Goal: Task Accomplishment & Management: Use online tool/utility

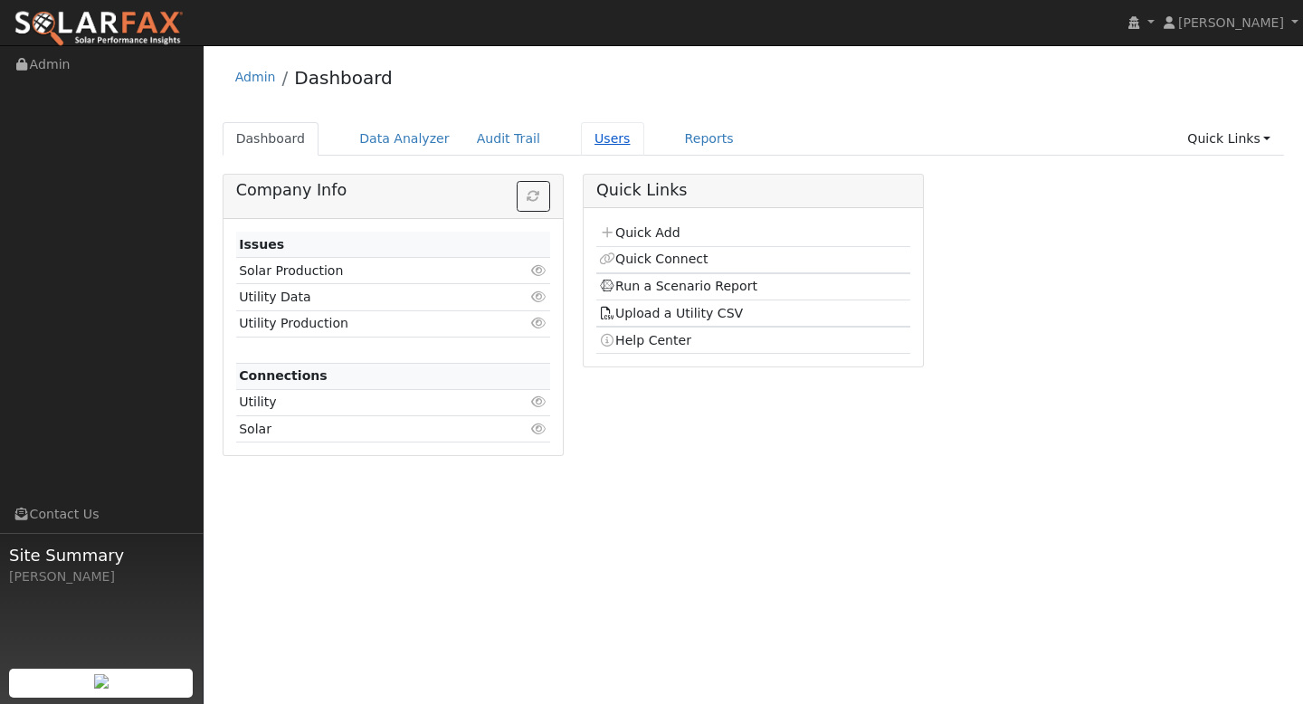
click at [597, 142] on link "Users" at bounding box center [612, 138] width 63 height 33
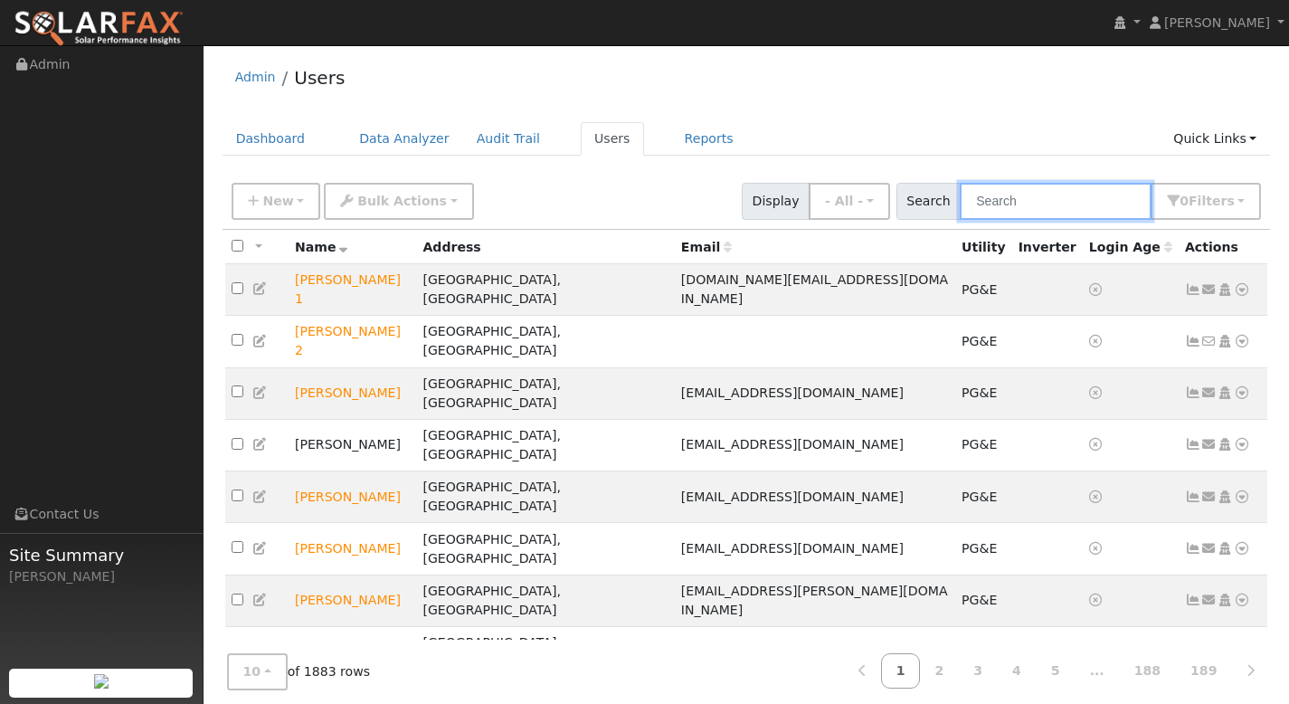
click at [1008, 197] on input "text" at bounding box center [1056, 201] width 192 height 37
paste input "[PERSON_NAME]"
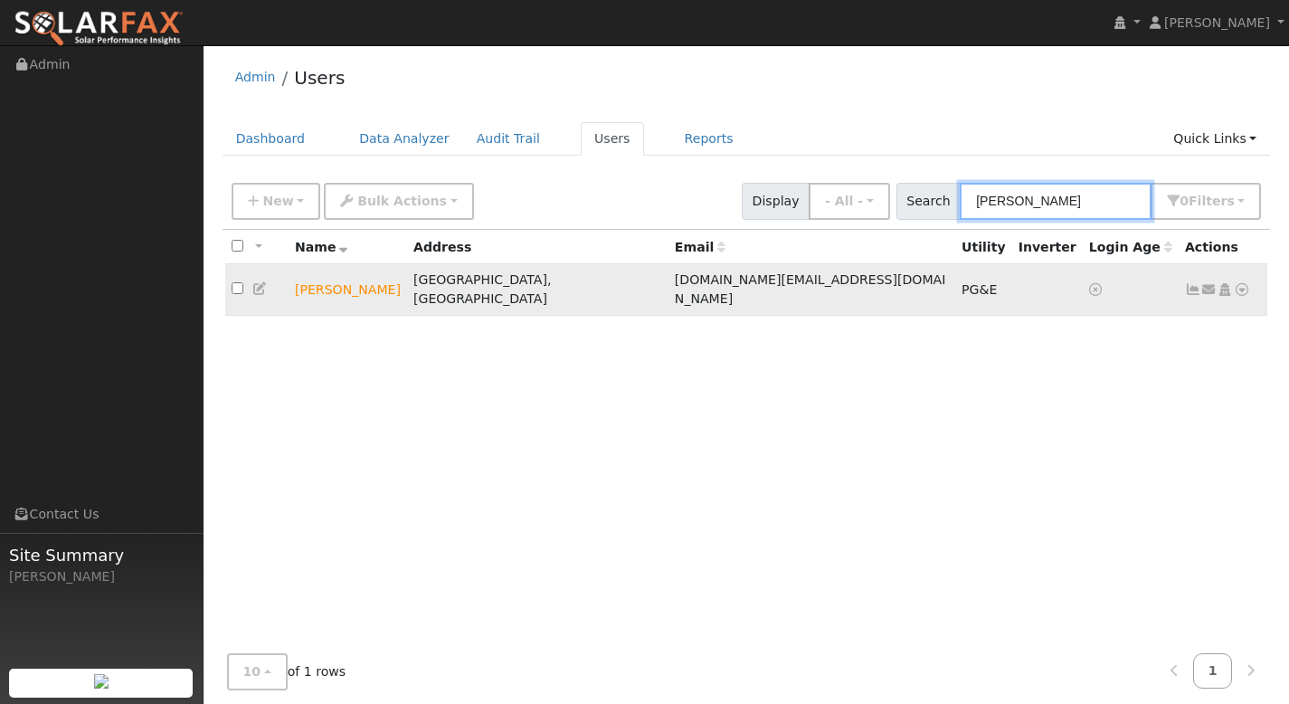
type input "[PERSON_NAME]"
click at [1199, 283] on icon at bounding box center [1193, 289] width 16 height 13
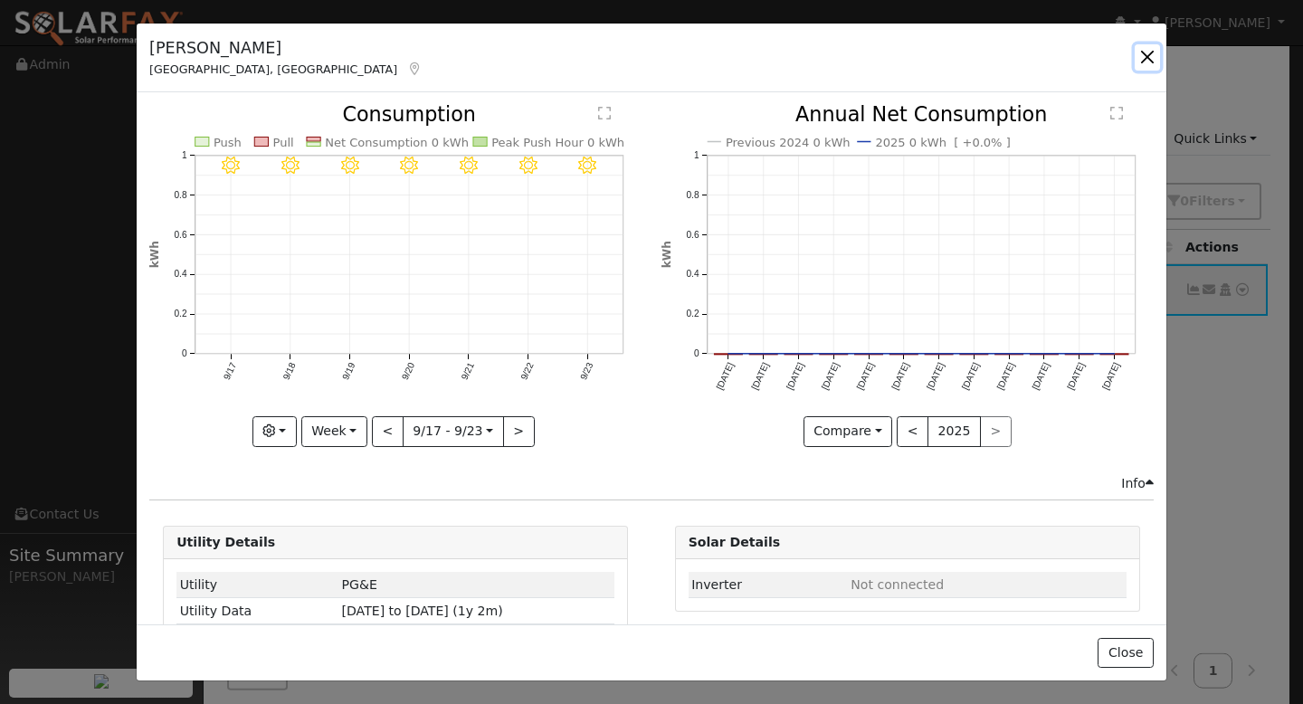
click at [1151, 62] on button "button" at bounding box center [1146, 56] width 25 height 25
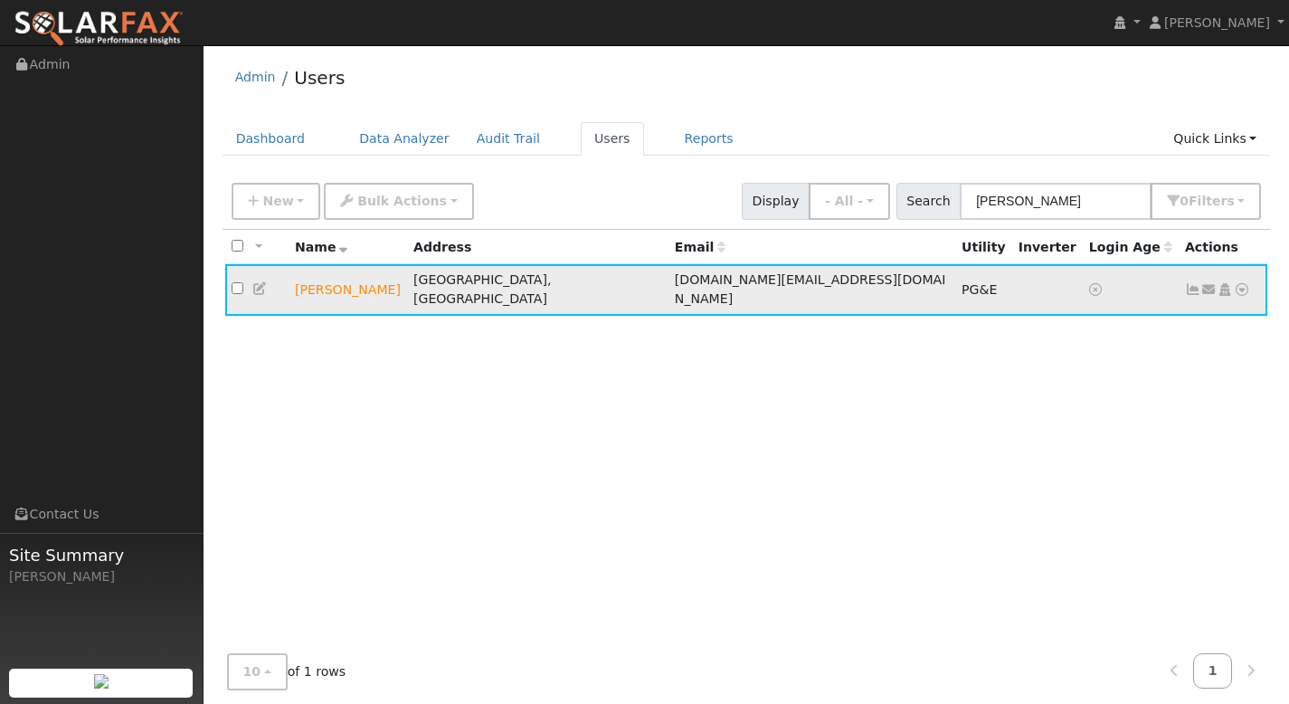
click at [1243, 283] on icon at bounding box center [1242, 289] width 16 height 13
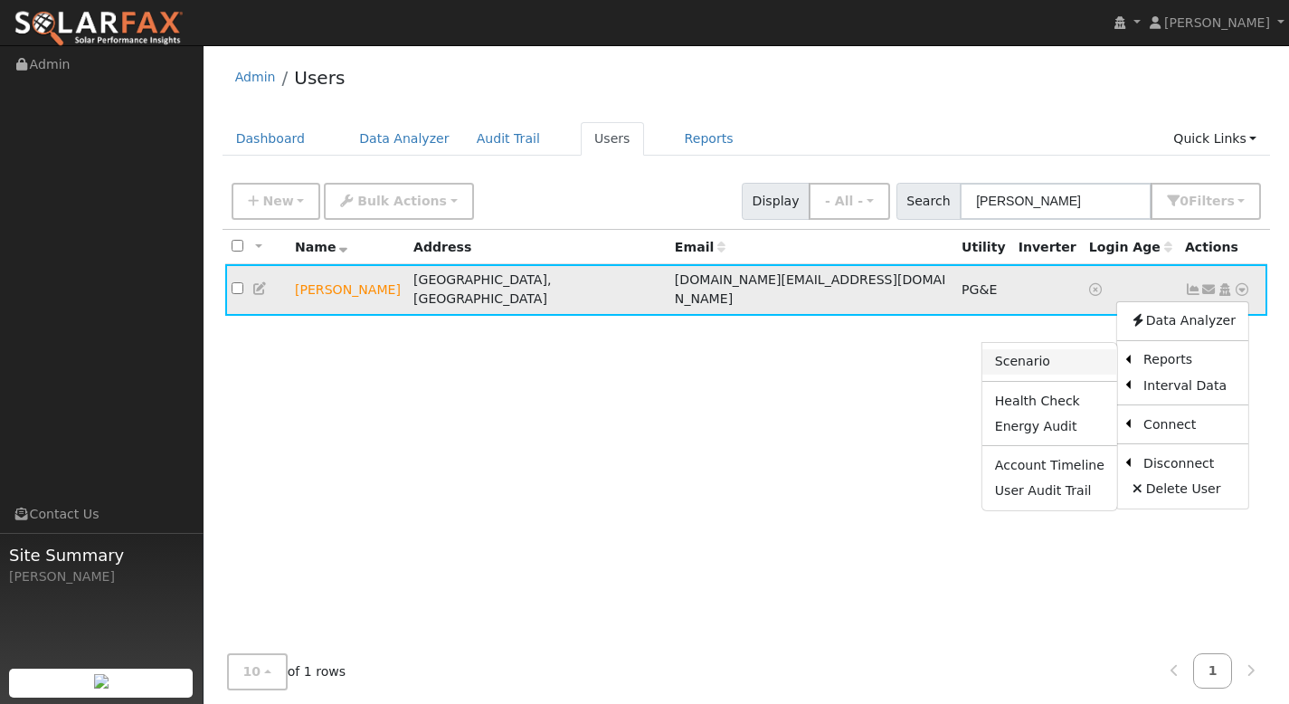
click at [1056, 356] on link "Scenario" at bounding box center [1049, 361] width 135 height 25
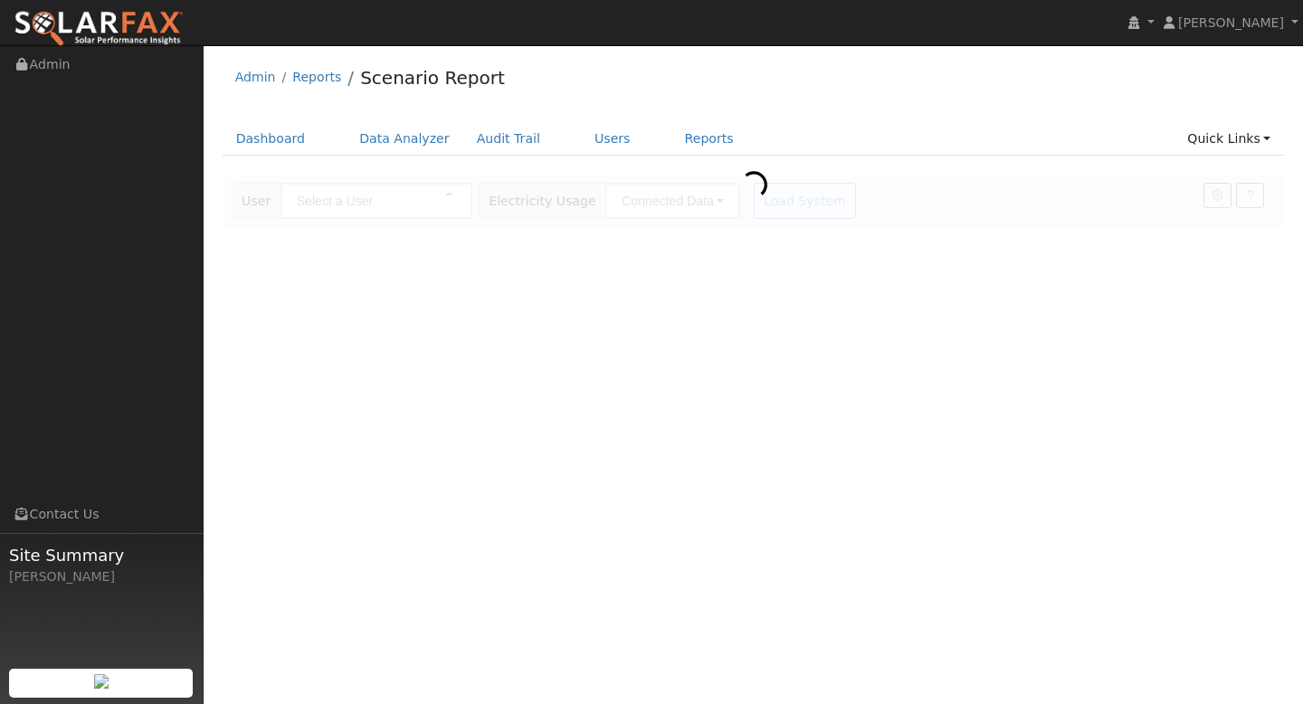
type input "[PERSON_NAME]"
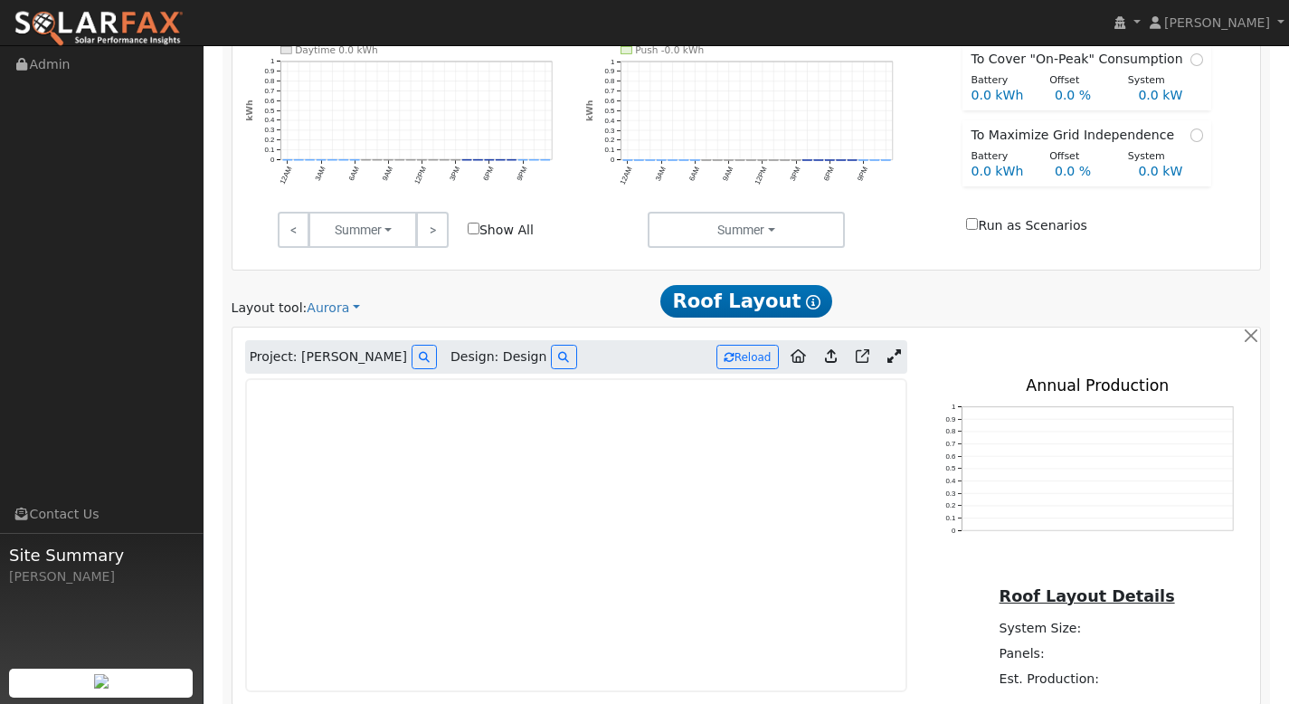
scroll to position [707, 0]
click at [888, 353] on icon at bounding box center [894, 356] width 14 height 14
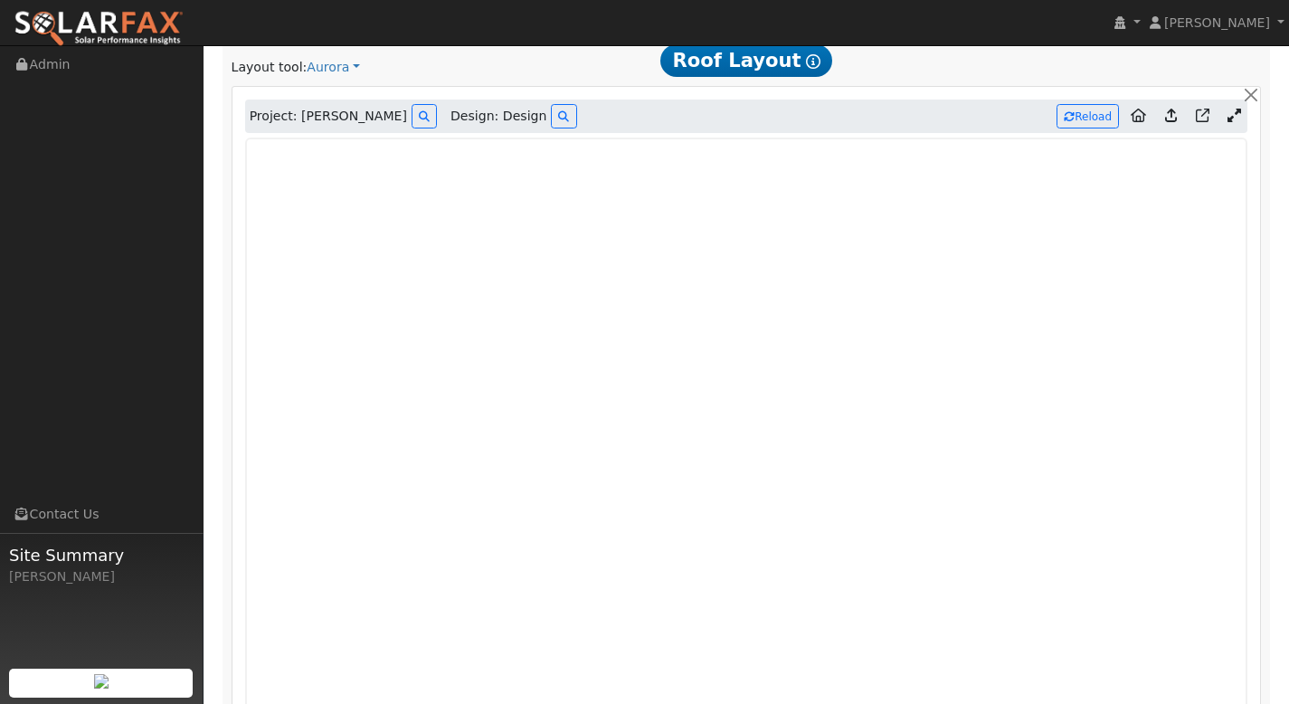
scroll to position [940, 0]
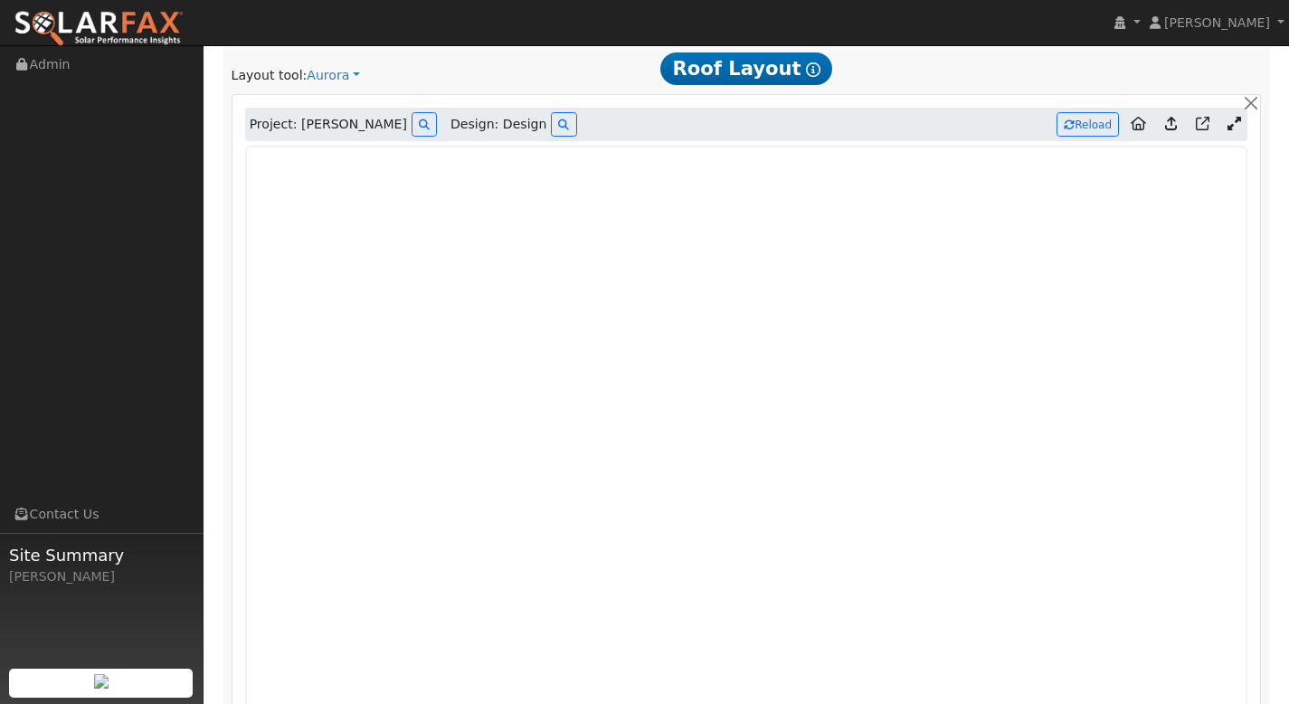
click at [1172, 130] on icon at bounding box center [1171, 124] width 12 height 14
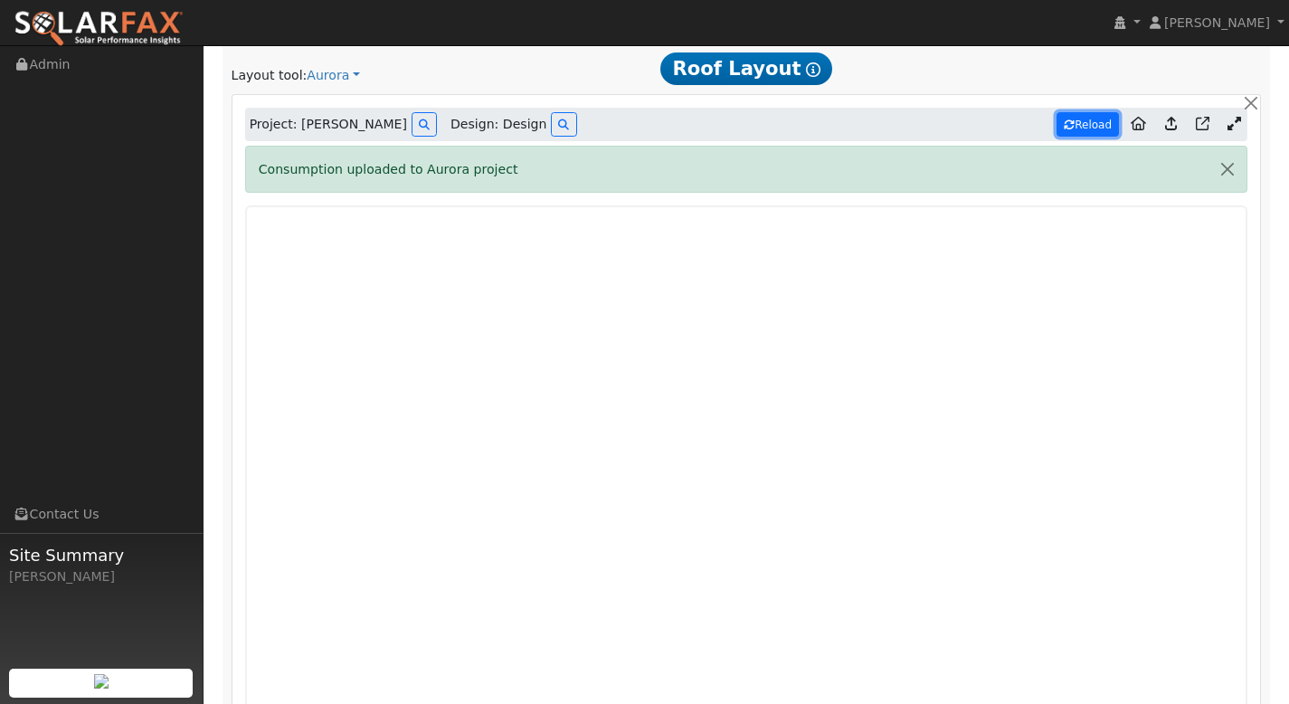
click at [1099, 130] on button "Reload" at bounding box center [1088, 124] width 62 height 24
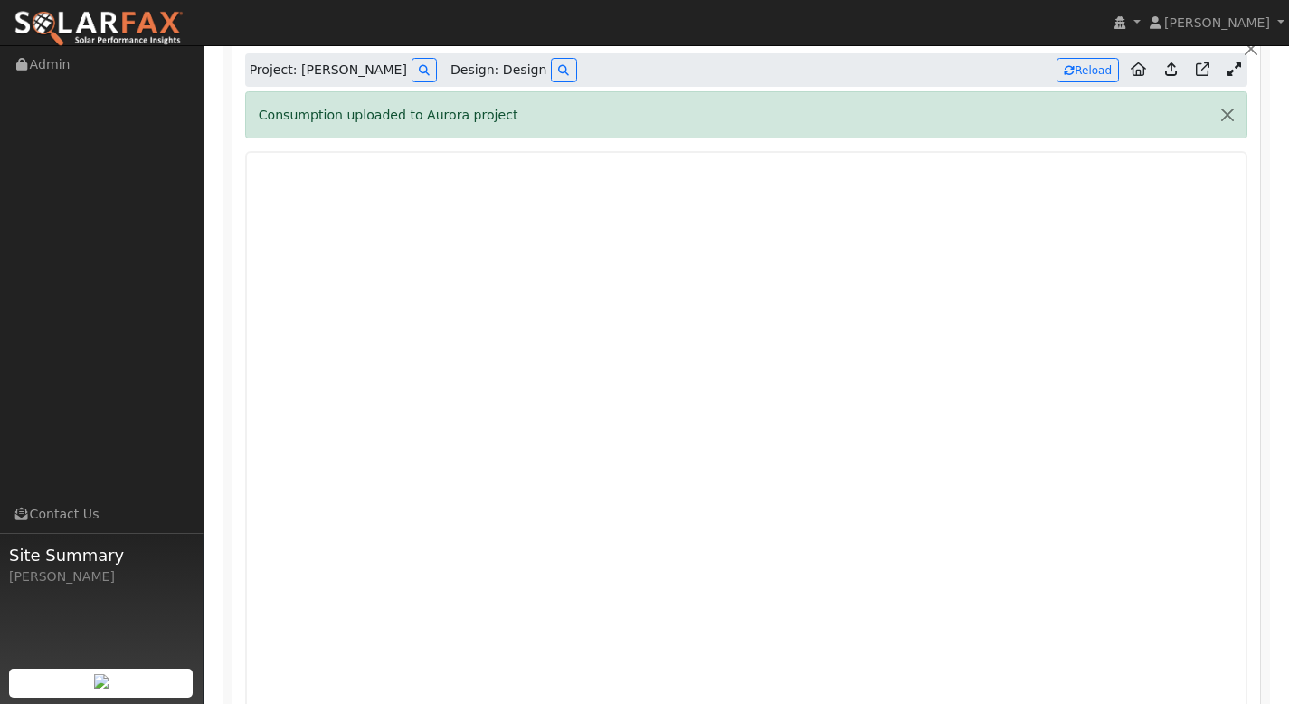
scroll to position [987, 0]
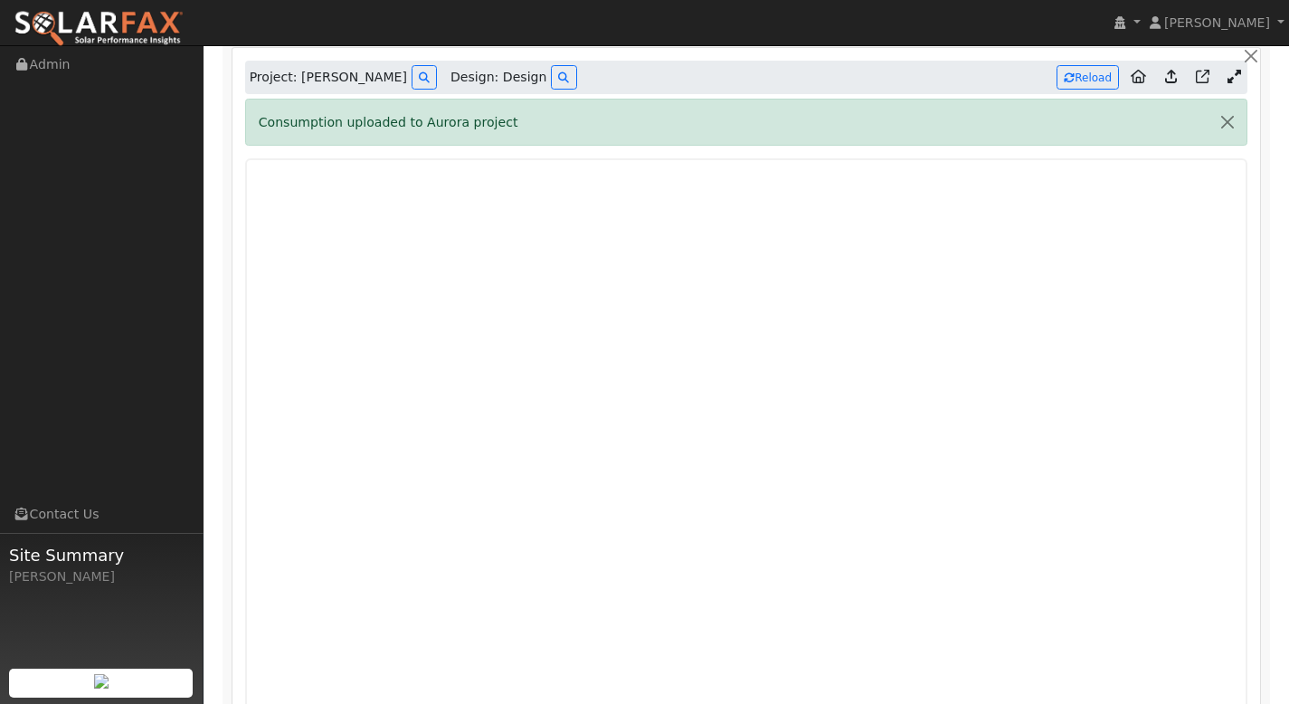
click at [1174, 81] on icon at bounding box center [1171, 77] width 12 height 14
click at [1092, 83] on button "Reload" at bounding box center [1088, 77] width 62 height 24
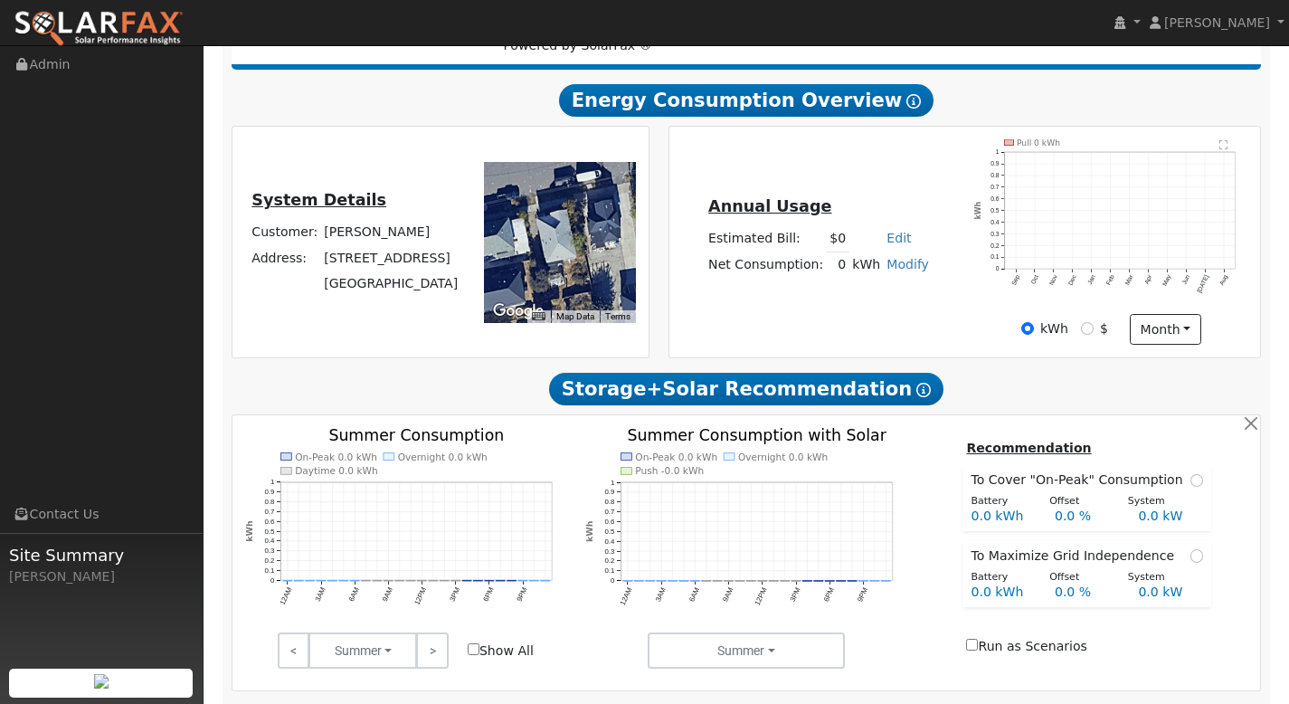
scroll to position [0, 0]
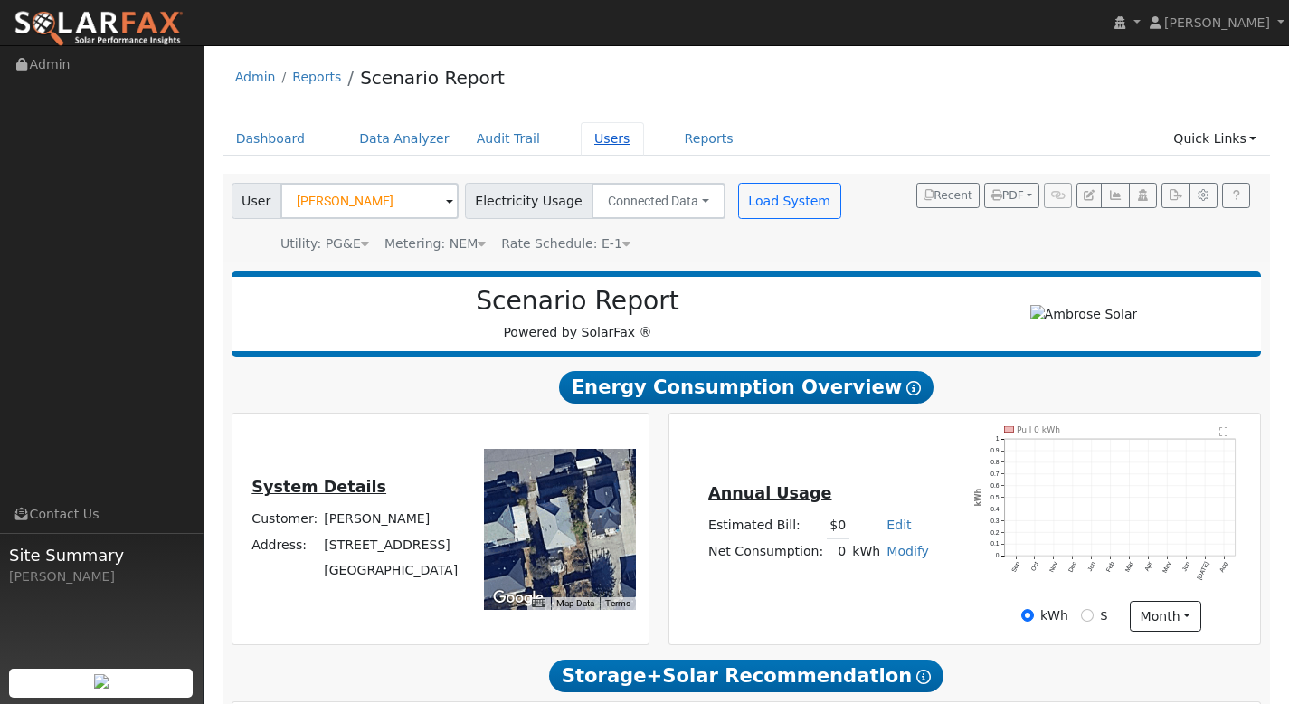
click at [589, 137] on link "Users" at bounding box center [612, 138] width 63 height 33
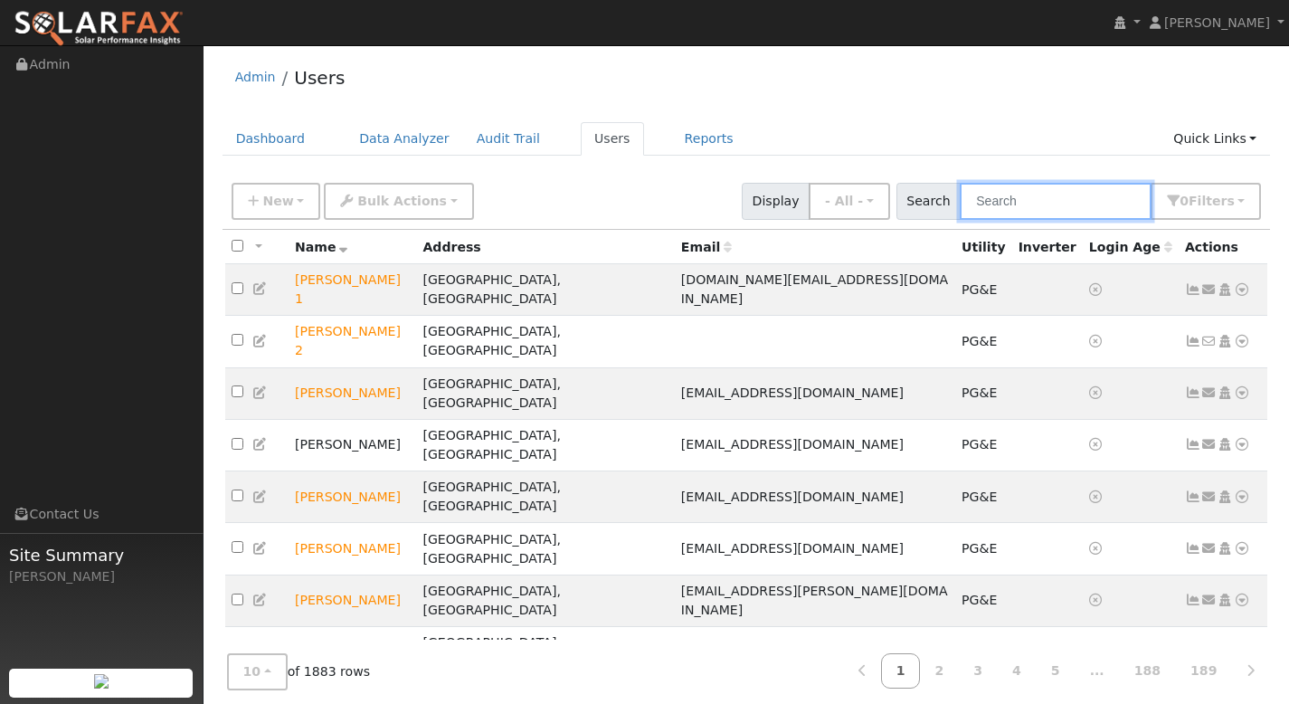
click at [1007, 198] on input "text" at bounding box center [1056, 201] width 192 height 37
paste input "[PERSON_NAME]"
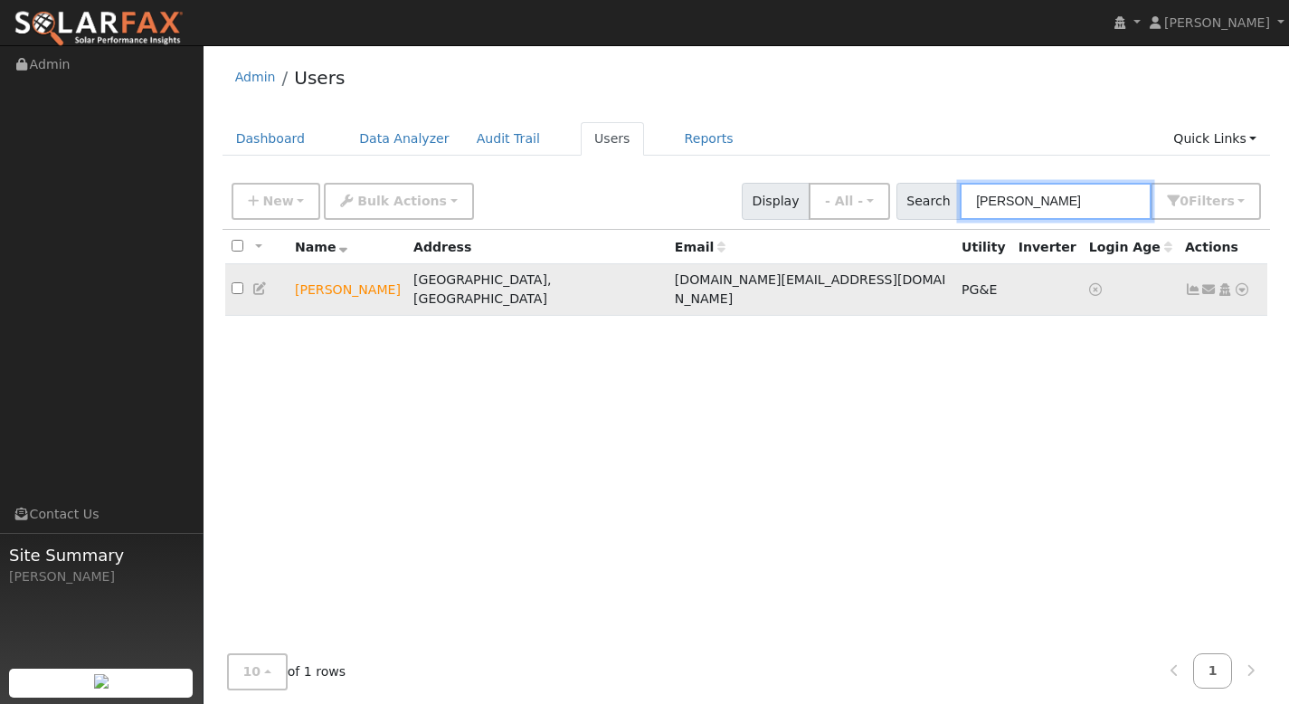
type input "[PERSON_NAME]"
click at [1245, 283] on icon at bounding box center [1242, 289] width 16 height 13
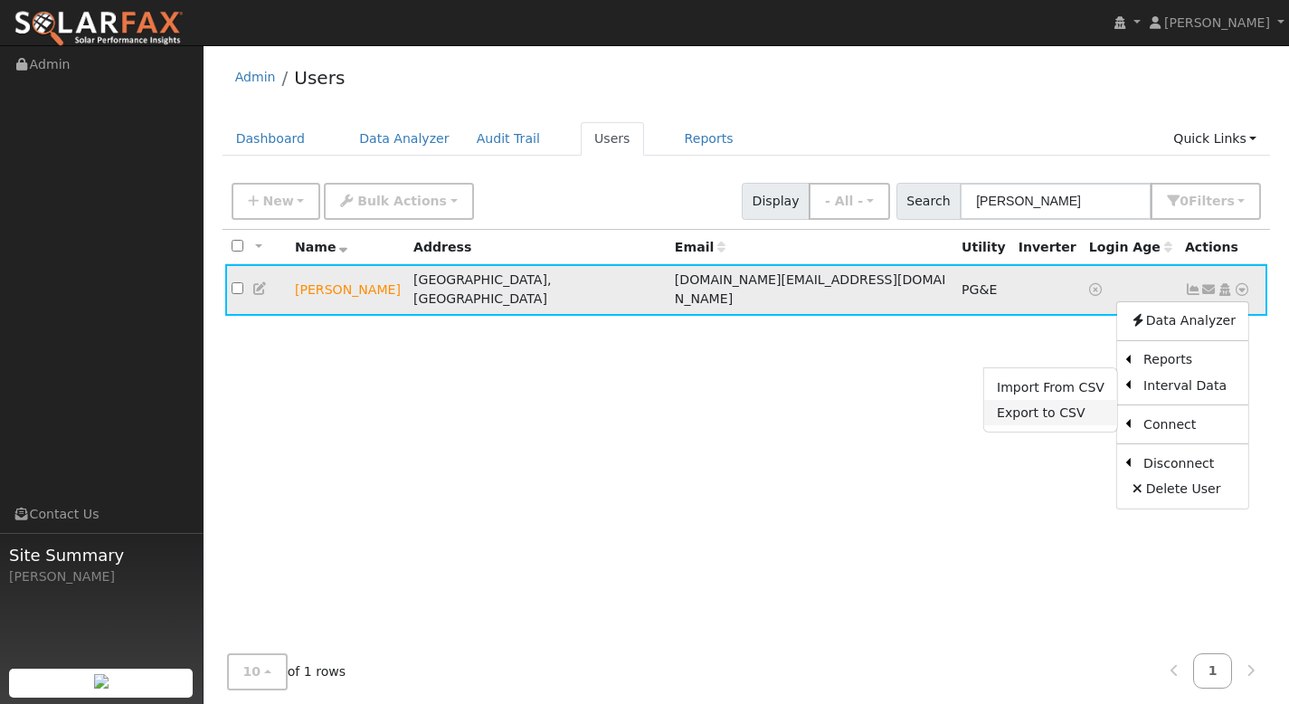
click at [1093, 400] on link "Export to CSV" at bounding box center [1050, 412] width 133 height 25
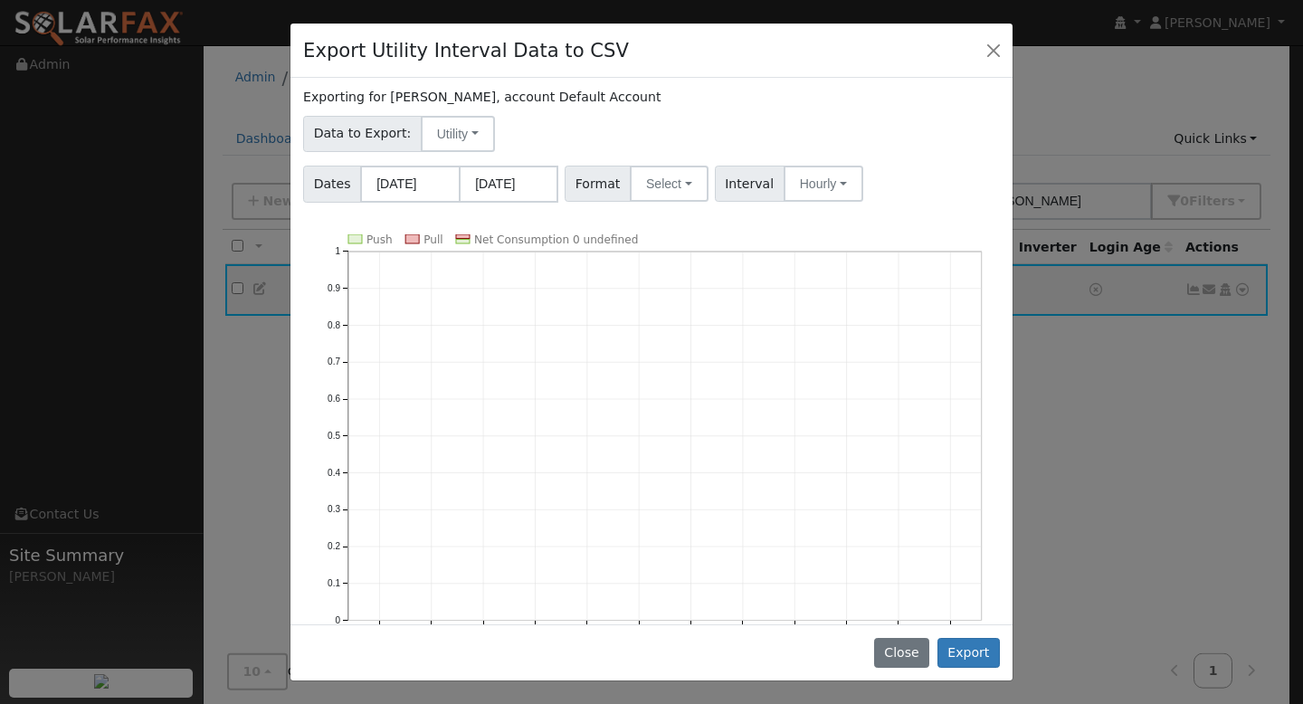
scroll to position [2, 0]
click at [649, 193] on button "Select" at bounding box center [669, 185] width 79 height 36
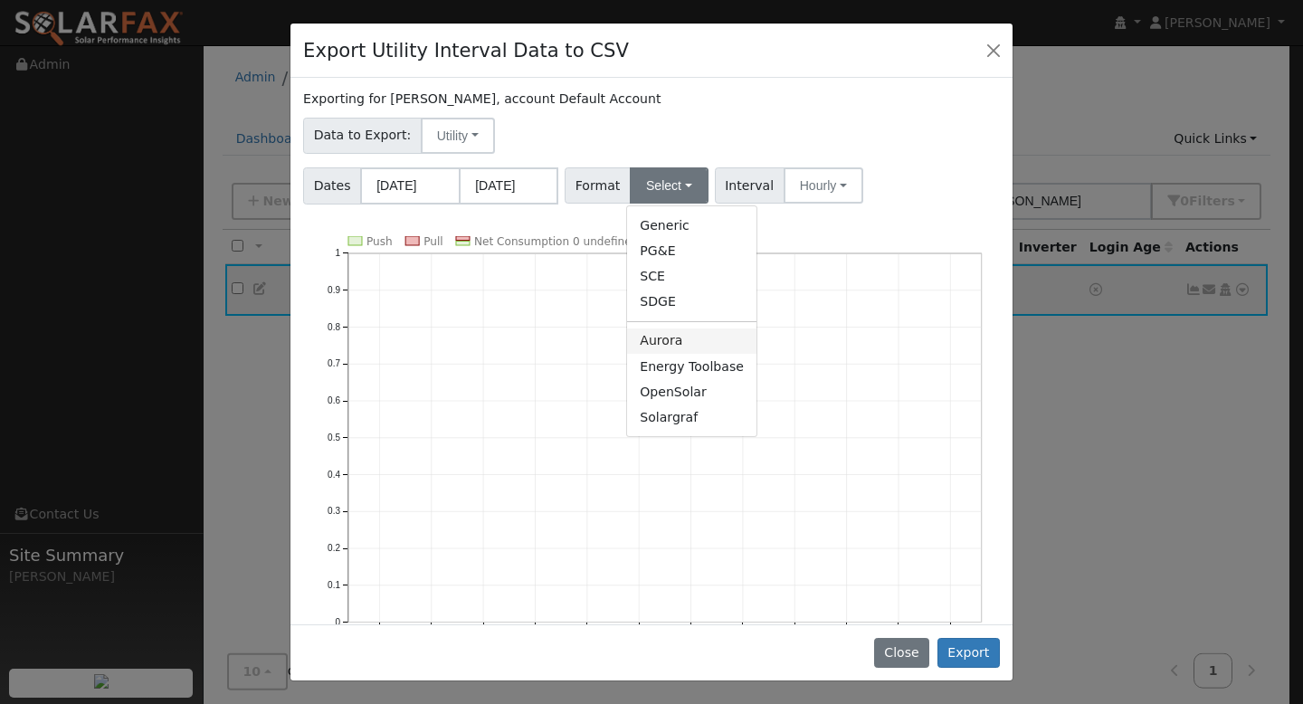
click at [672, 336] on link "Aurora" at bounding box center [691, 340] width 129 height 25
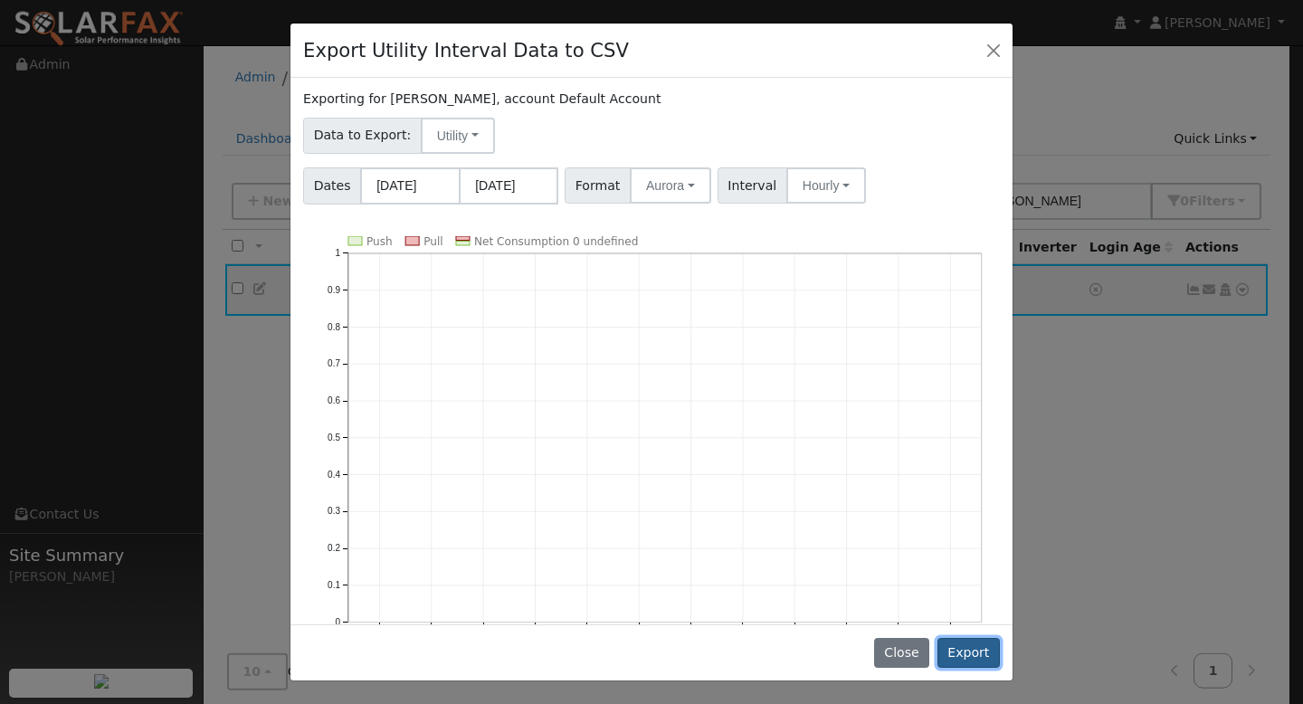
click at [979, 658] on button "Export" at bounding box center [968, 653] width 62 height 31
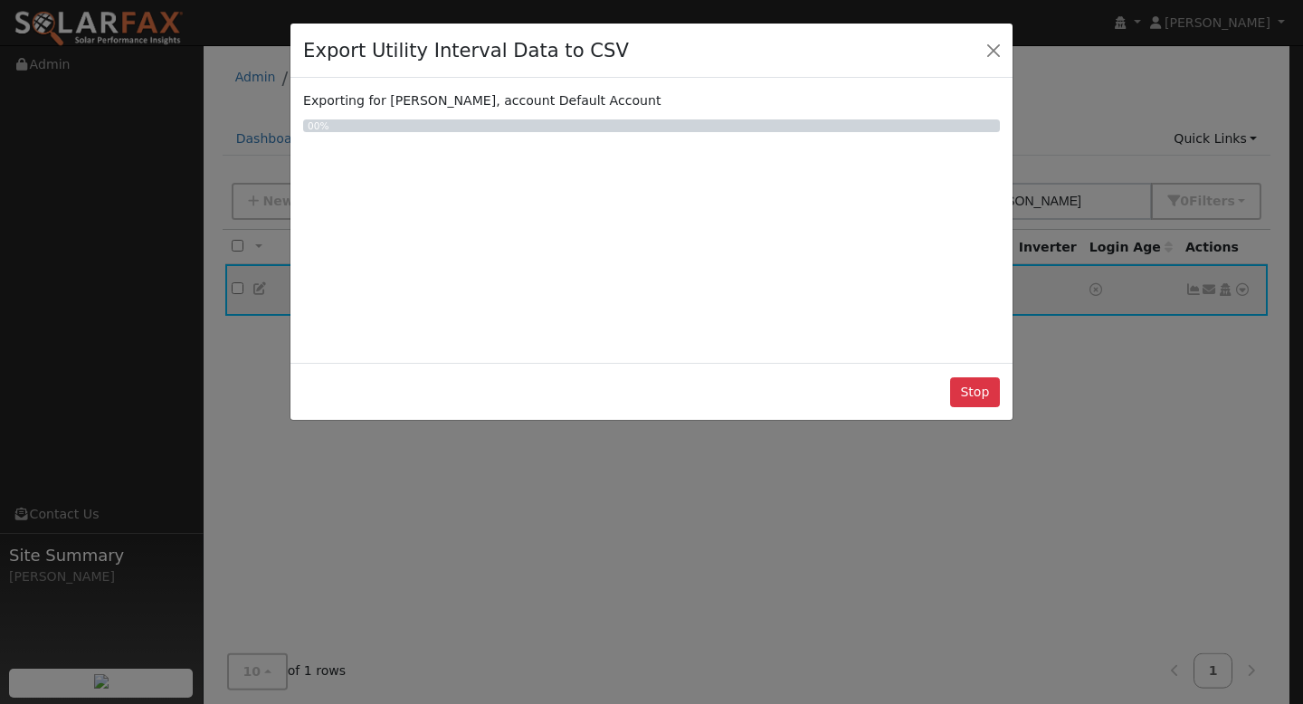
scroll to position [0, 0]
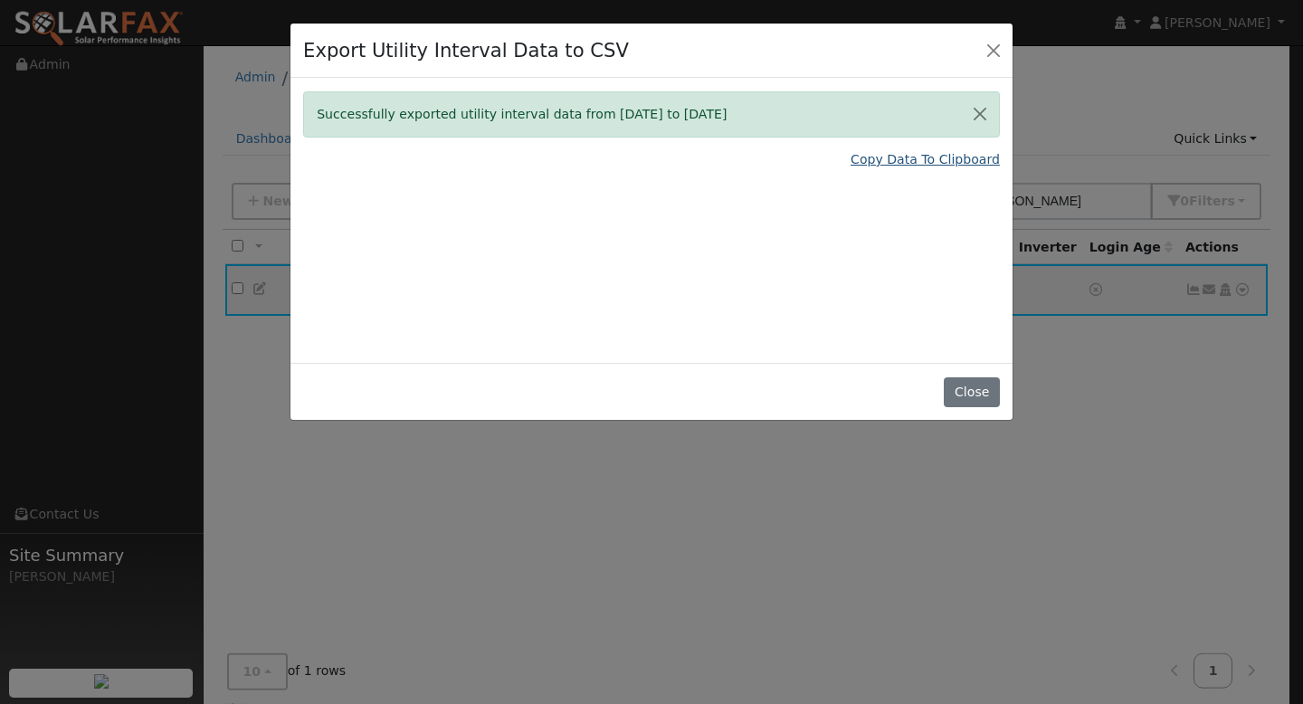
click at [902, 158] on link "Copy Data To Clipboard" at bounding box center [924, 159] width 149 height 19
